Goal: Task Accomplishment & Management: Complete application form

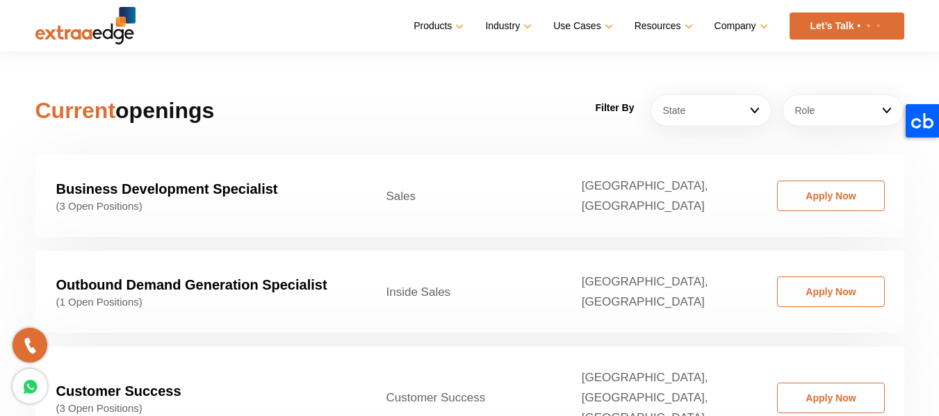
scroll to position [2131, 0]
click at [839, 276] on link "Apply Now" at bounding box center [831, 291] width 108 height 31
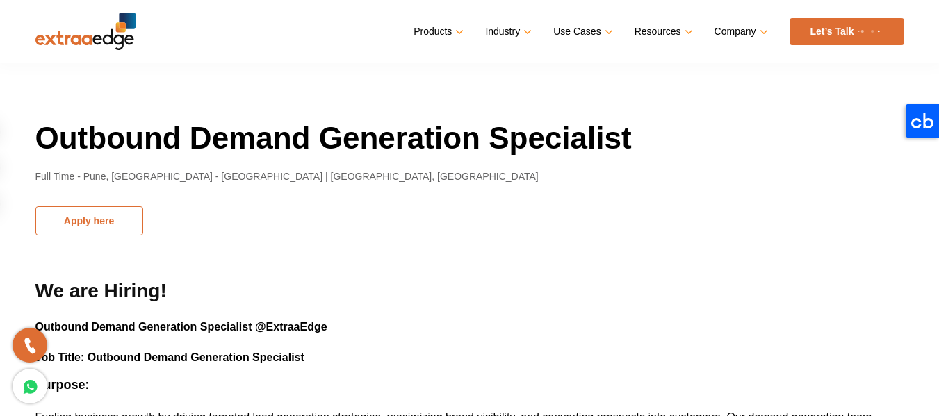
click at [104, 216] on button "Apply here" at bounding box center [89, 220] width 108 height 29
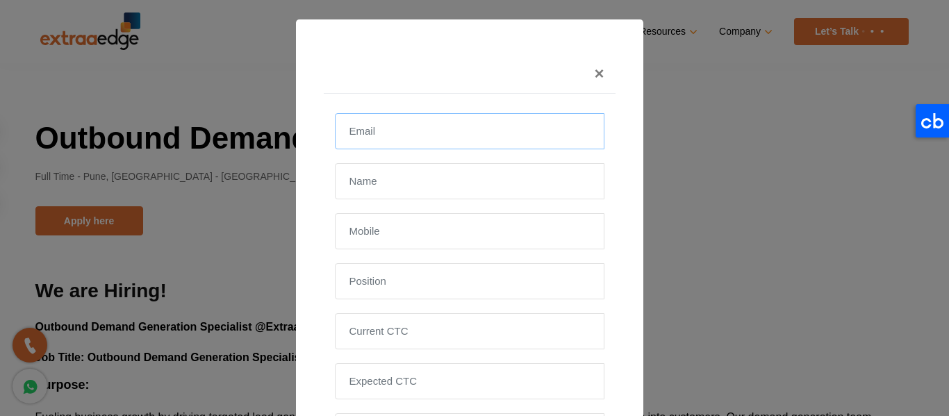
click at [429, 128] on input "email" at bounding box center [470, 131] width 270 height 36
type input "[EMAIL_ADDRESS][DOMAIN_NAME]"
click at [450, 167] on input "text" at bounding box center [470, 181] width 270 height 36
click at [450, 167] on input "[PERSON_NAME]" at bounding box center [470, 181] width 270 height 36
type input "[PERSON_NAME]"
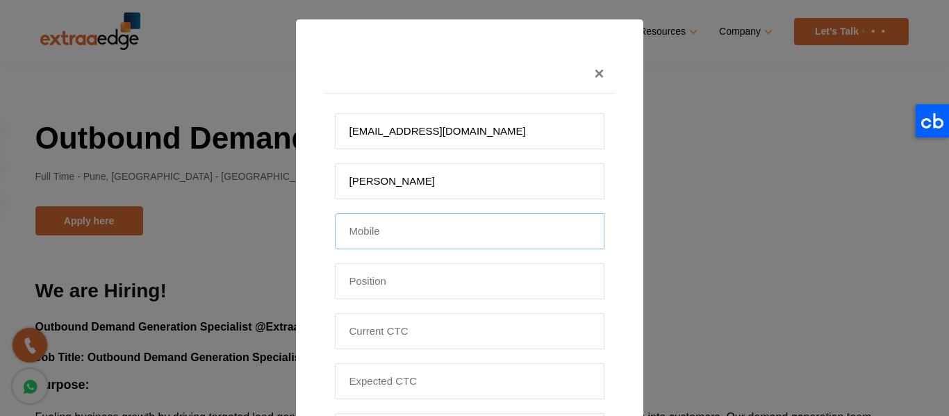
click at [431, 216] on input "text" at bounding box center [470, 231] width 270 height 36
type input "7895751176"
click at [422, 281] on input "text" at bounding box center [470, 281] width 270 height 36
type input "Business development representative"
click at [423, 329] on input "tel" at bounding box center [470, 331] width 270 height 36
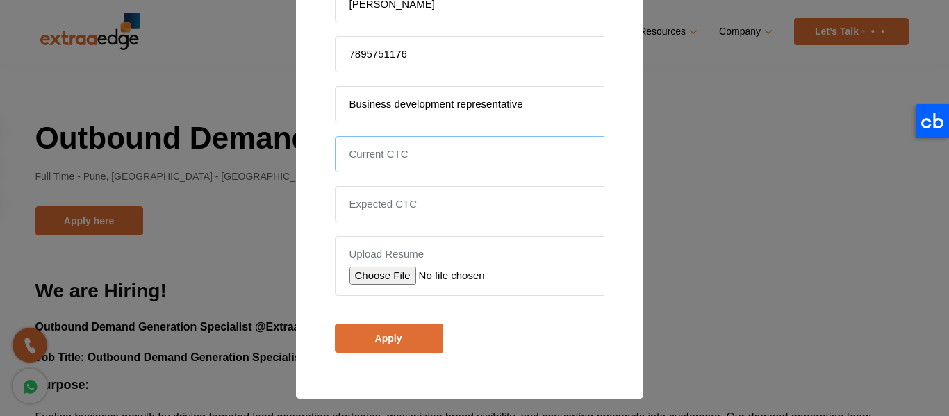
scroll to position [179, 0]
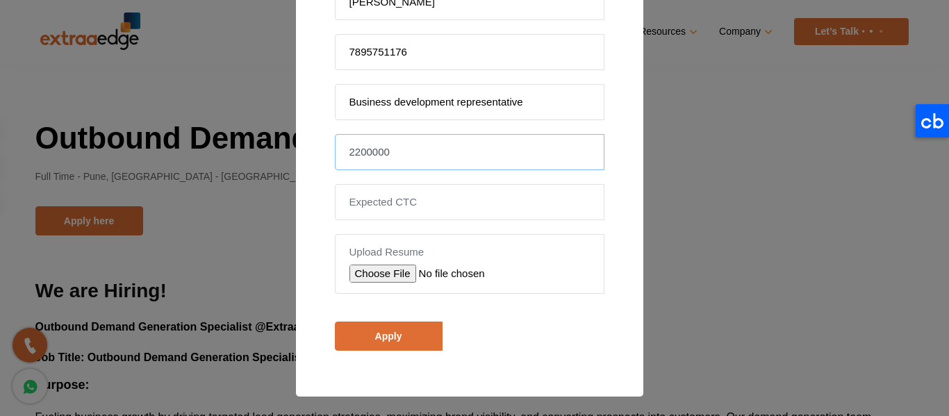
type input "2200000"
click at [409, 195] on input "tel" at bounding box center [470, 202] width 270 height 36
type input "2800000"
click at [383, 269] on input "file" at bounding box center [447, 274] width 197 height 18
type input "C:\fakepath\Uttkarsh_Rawat_Resume.pdf"
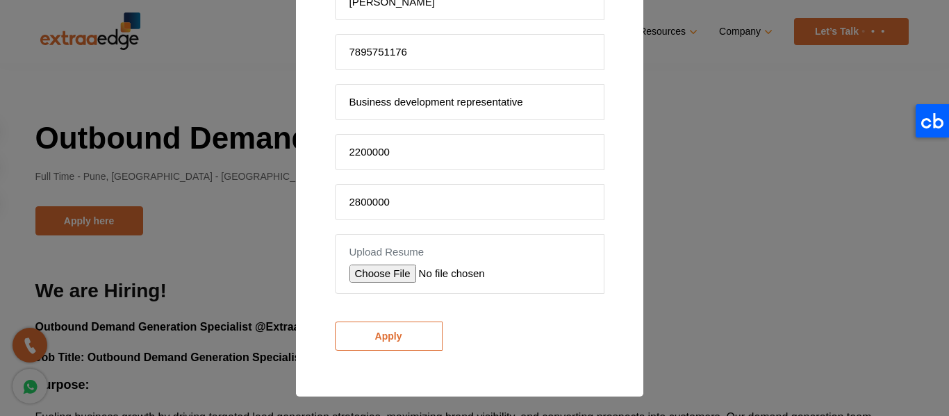
click at [395, 334] on input "Apply" at bounding box center [389, 336] width 108 height 29
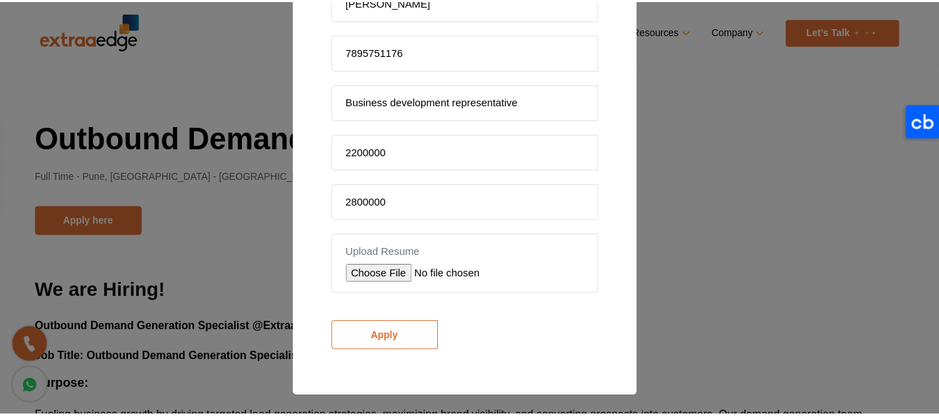
scroll to position [220, 0]
